Goal: Transaction & Acquisition: Purchase product/service

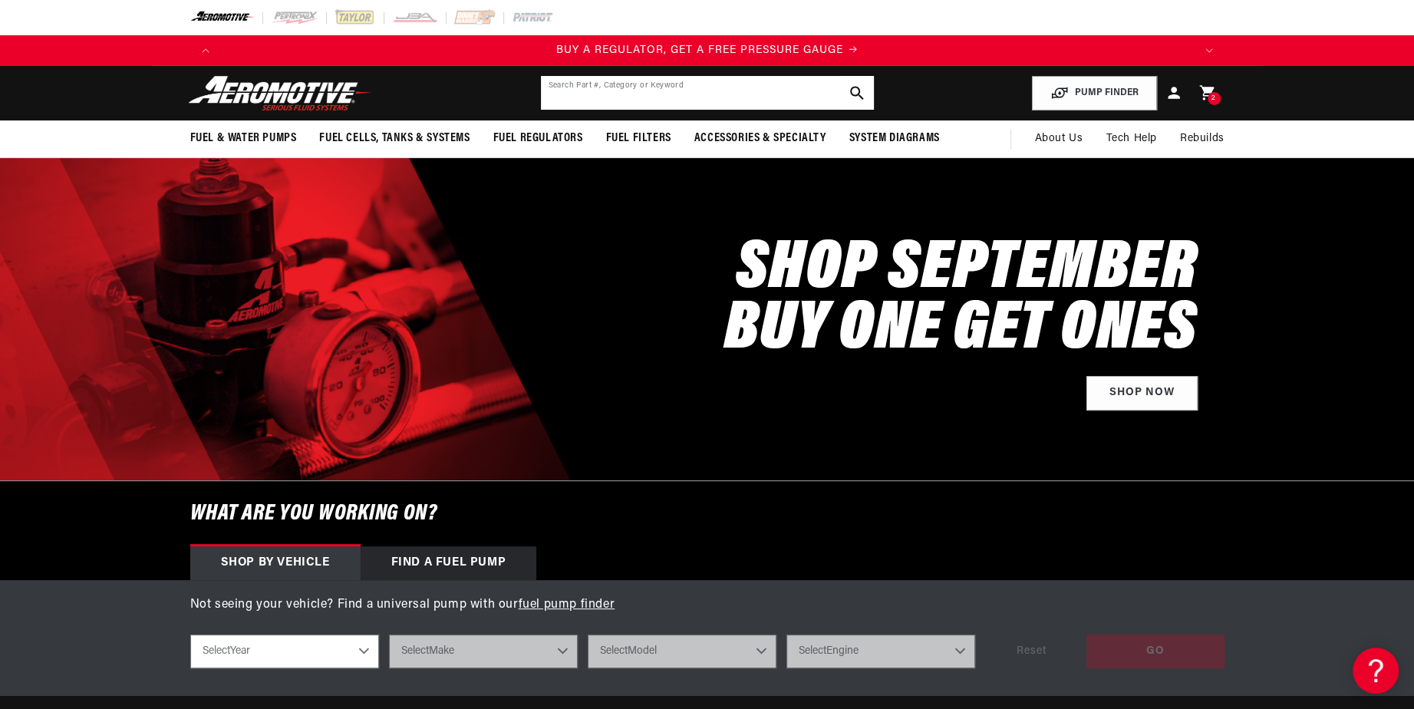
click at [673, 93] on input "text" at bounding box center [707, 93] width 333 height 34
paste input "11203"
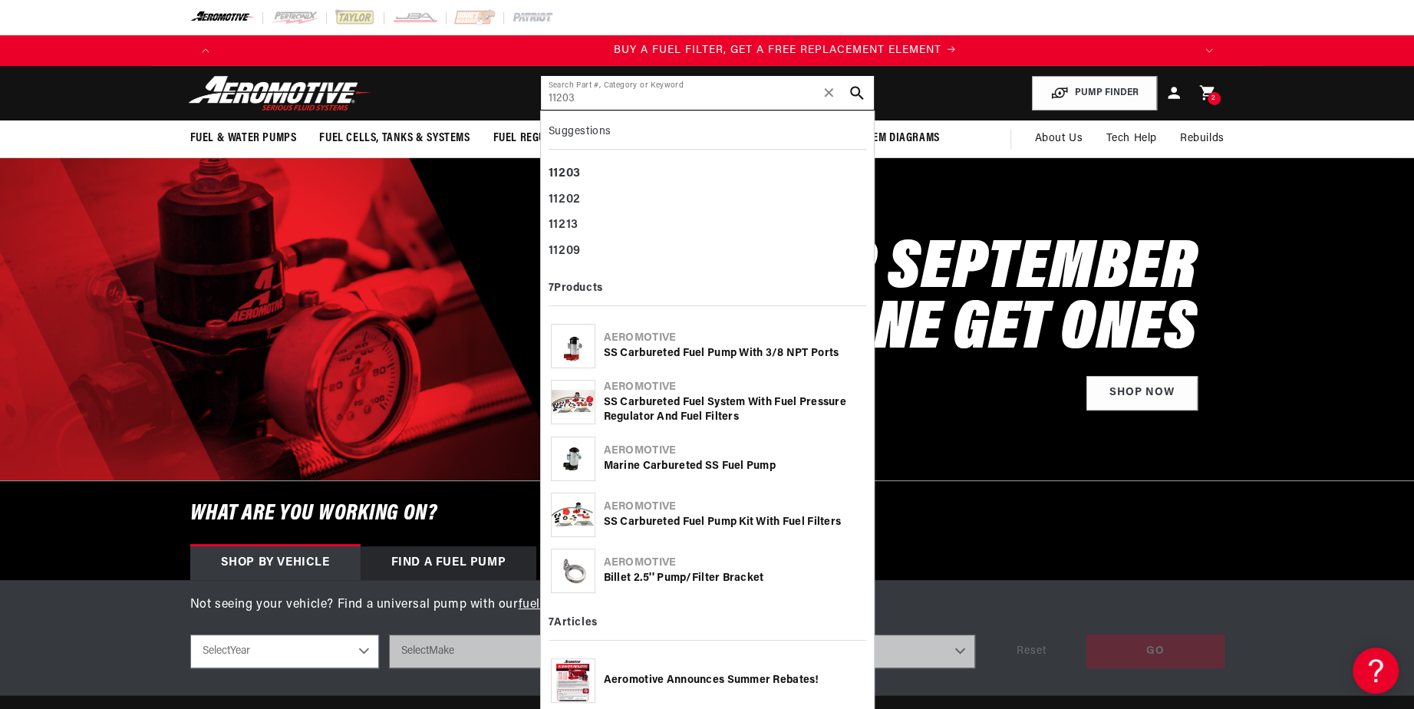
type input "11203"
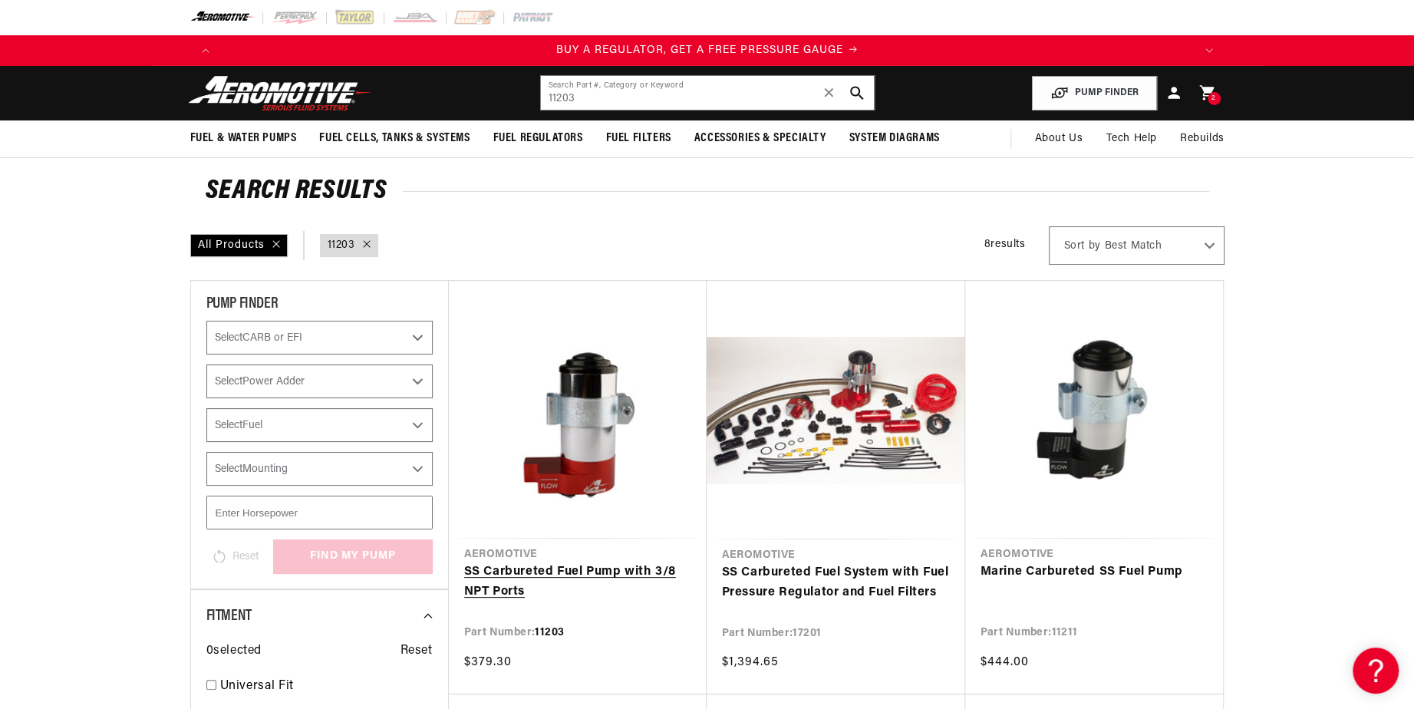
click at [566, 578] on link "SS Carbureted Fuel Pump with 3/8 NPT Ports" at bounding box center [577, 581] width 227 height 39
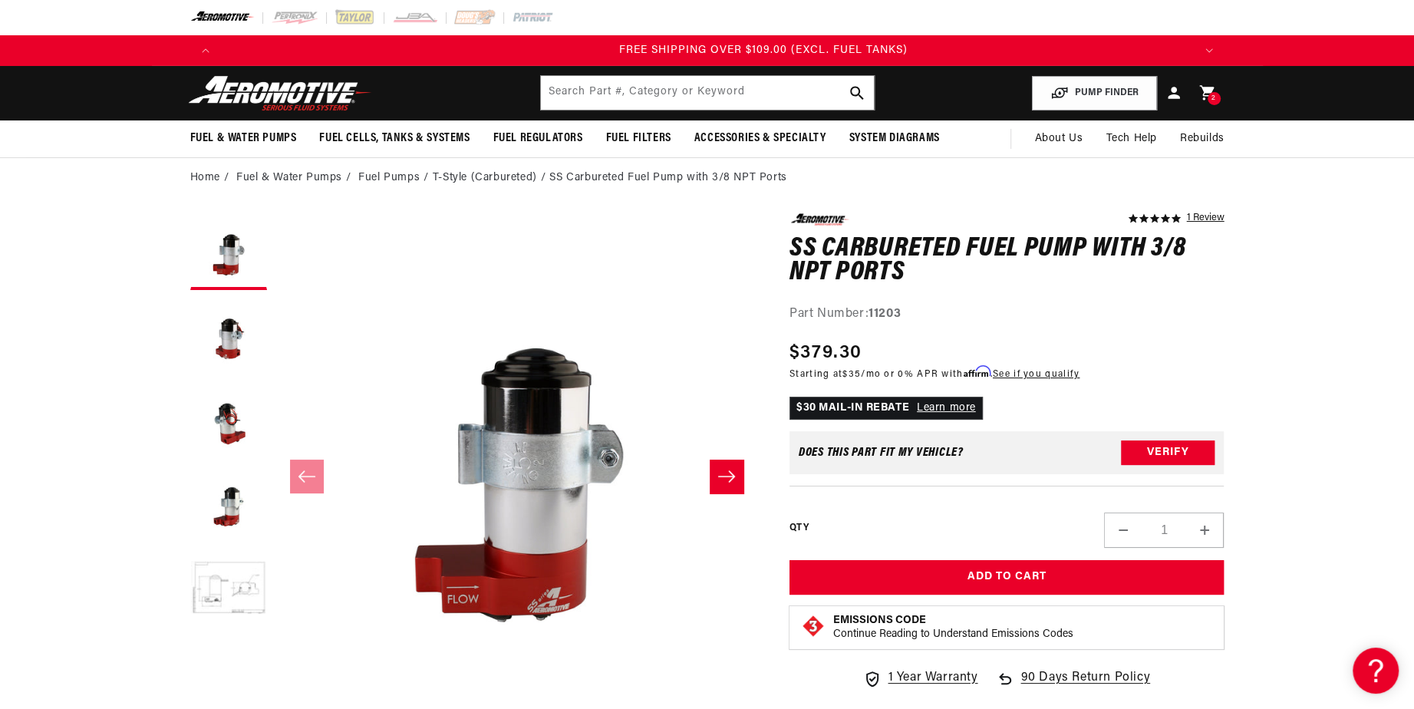
scroll to position [0, 2917]
